Goal: Find specific page/section: Find specific page/section

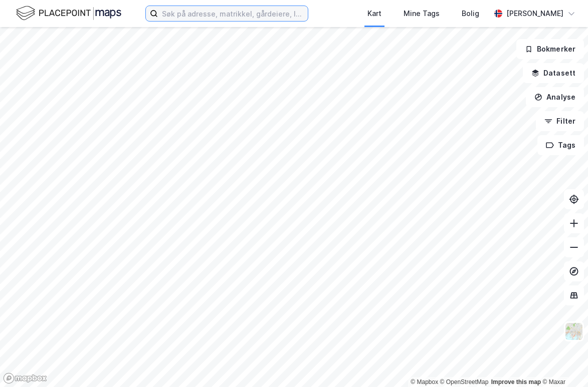
click at [190, 16] on input at bounding box center [233, 13] width 150 height 15
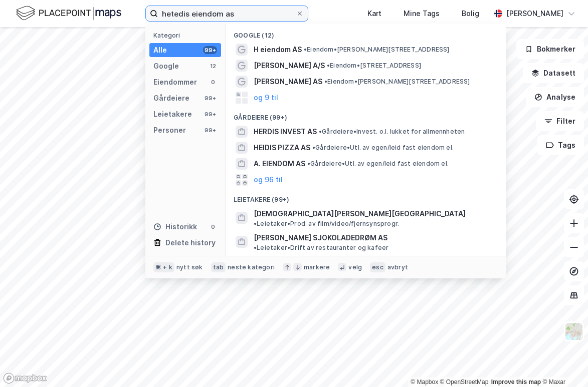
drag, startPoint x: 239, startPoint y: 12, endPoint x: 124, endPoint y: 2, distance: 114.7
click at [124, 2] on div "hetedis eiendom as Kategori Alle 99+ Google 12 Eiendommer 0 Gårdeiere 99+ Leiet…" at bounding box center [294, 13] width 588 height 27
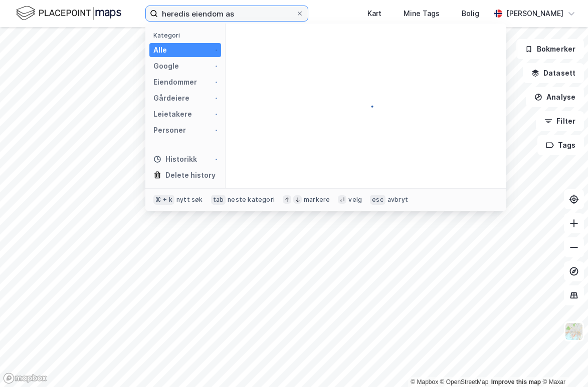
type input "heredis eiendom as"
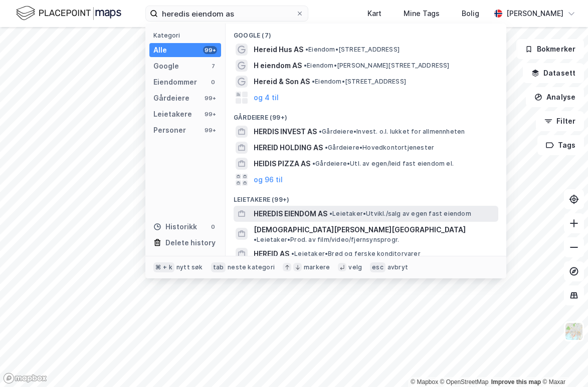
click at [279, 211] on span "HEREDIS EIENDOM AS" at bounding box center [291, 214] width 74 height 12
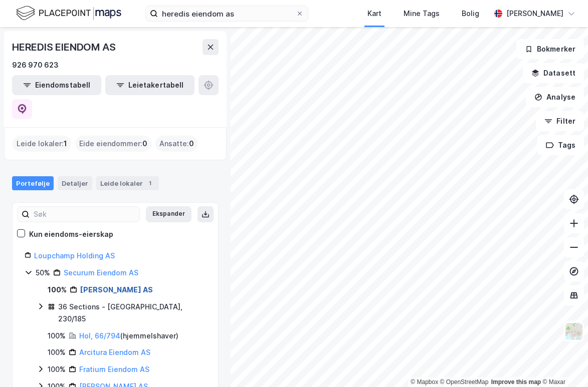
click at [102, 286] on link "[PERSON_NAME] AS" at bounding box center [116, 290] width 73 height 9
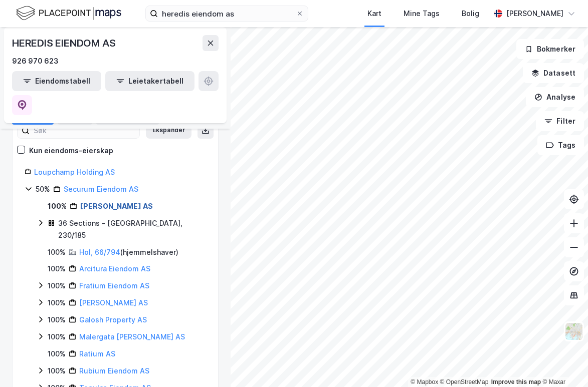
scroll to position [84, 0]
click at [120, 201] on link "[PERSON_NAME] AS" at bounding box center [116, 205] width 73 height 9
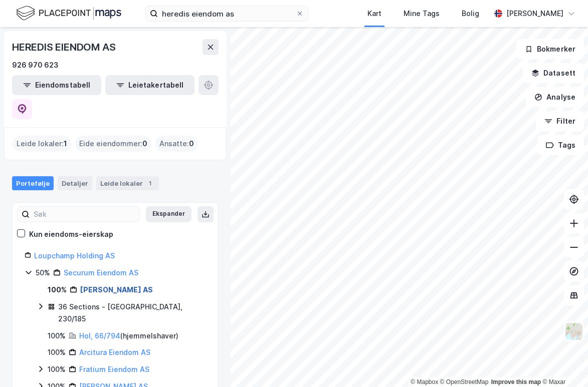
scroll to position [0, 0]
